Goal: Transaction & Acquisition: Book appointment/travel/reservation

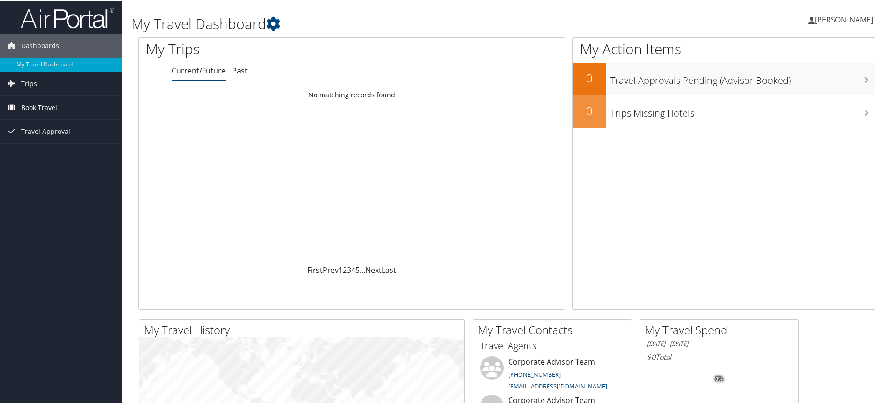
click at [35, 106] on span "Book Travel" at bounding box center [39, 106] width 36 height 23
click at [61, 155] on link "Book/Manage Online Trips" at bounding box center [61, 154] width 122 height 14
